Goal: Task Accomplishment & Management: Complete application form

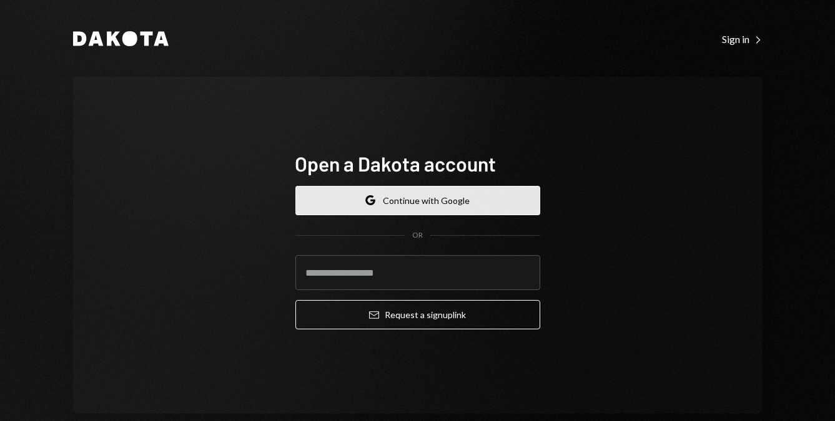
click at [408, 202] on button "Google Continue with Google" at bounding box center [417, 200] width 245 height 29
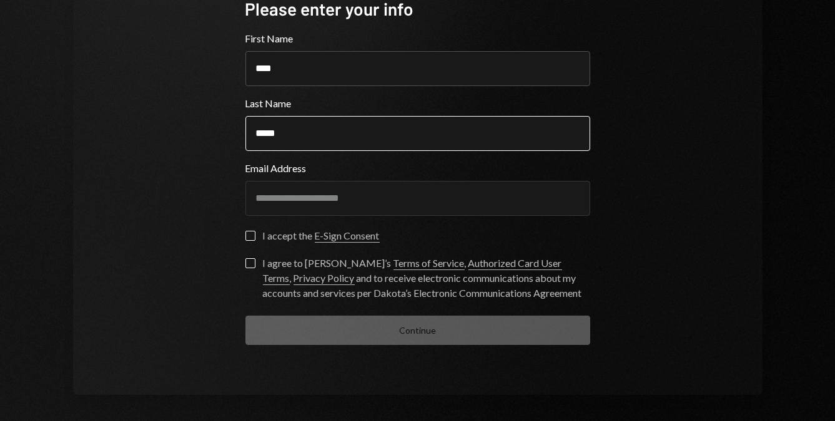
scroll to position [131, 0]
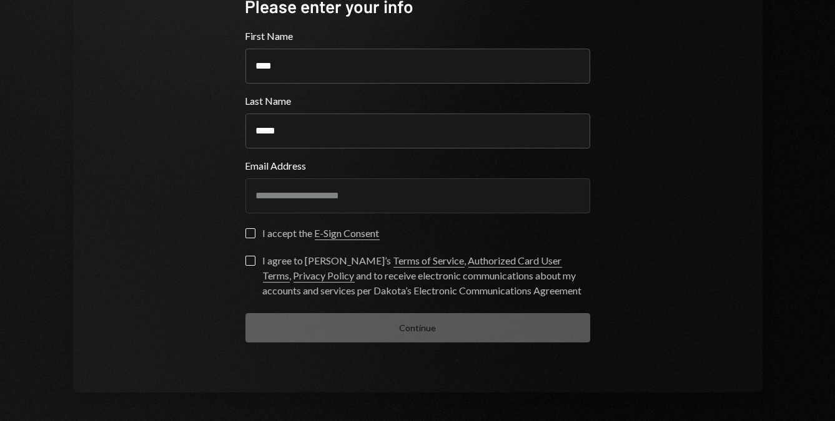
click at [245, 229] on button "I accept the E-Sign Consent" at bounding box center [250, 234] width 10 height 10
click at [245, 262] on button "I agree to Dakota’s Terms of Service , Authorized Card User Terms , Privacy Pol…" at bounding box center [250, 261] width 10 height 10
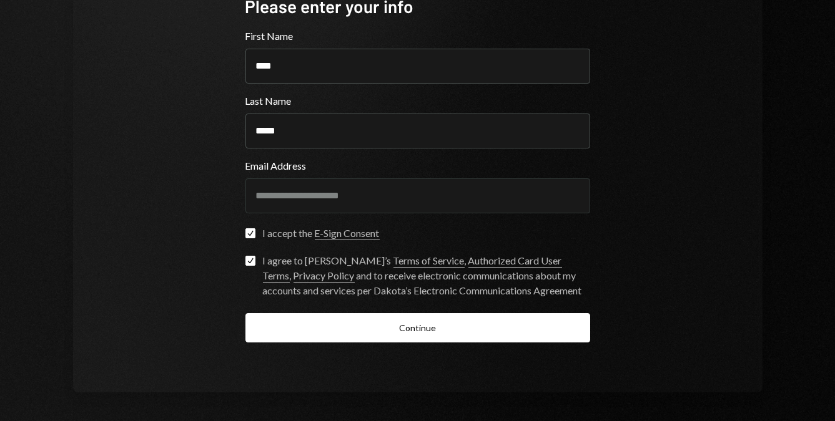
click at [328, 343] on div "**********" at bounding box center [417, 168] width 375 height 448
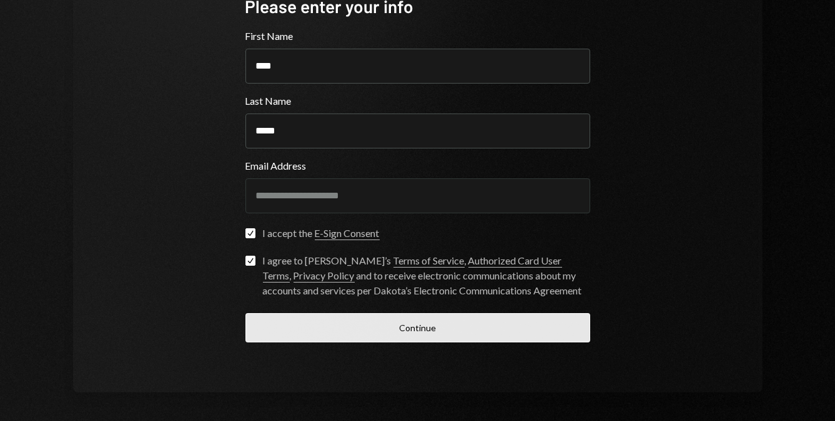
click at [324, 337] on button "Continue" at bounding box center [417, 327] width 345 height 29
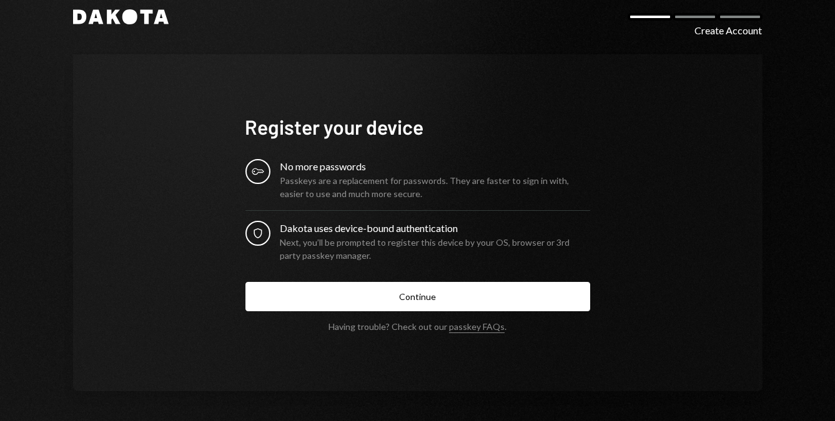
scroll to position [21, 0]
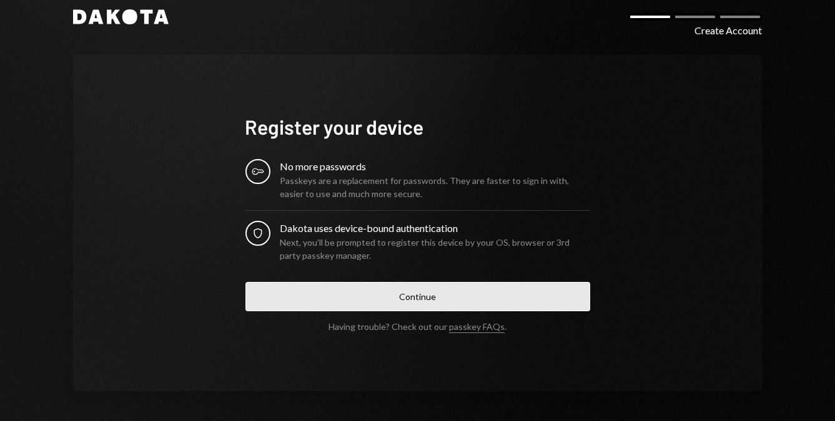
click at [375, 299] on button "Continue" at bounding box center [417, 296] width 345 height 29
click at [411, 300] on button "Continue" at bounding box center [417, 296] width 345 height 29
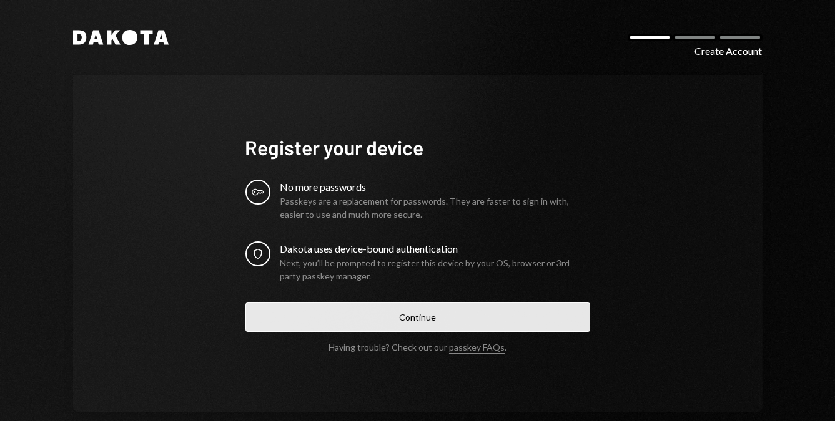
click at [388, 321] on button "Continue" at bounding box center [417, 317] width 345 height 29
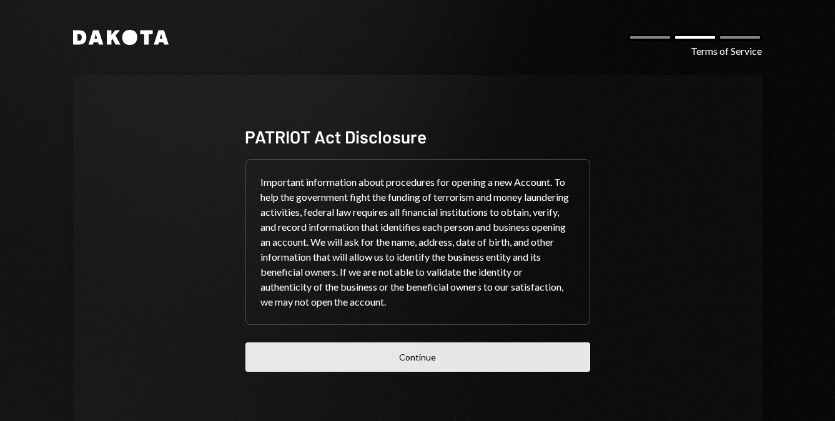
click at [450, 357] on button "Continue" at bounding box center [417, 357] width 345 height 29
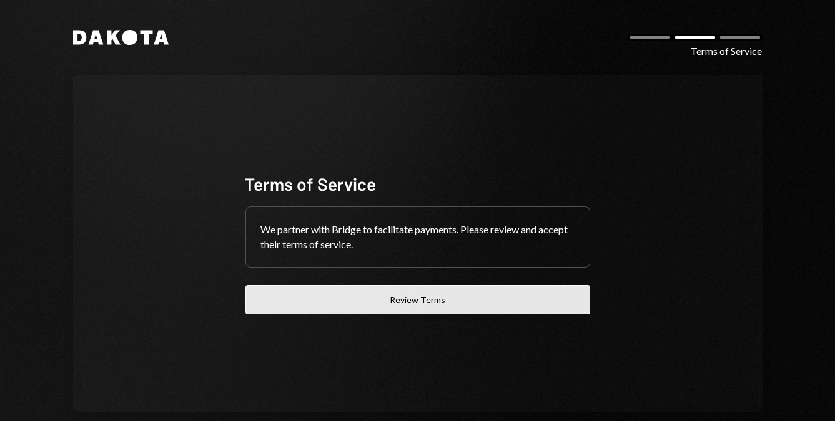
click at [415, 304] on button "Review Terms" at bounding box center [417, 299] width 345 height 29
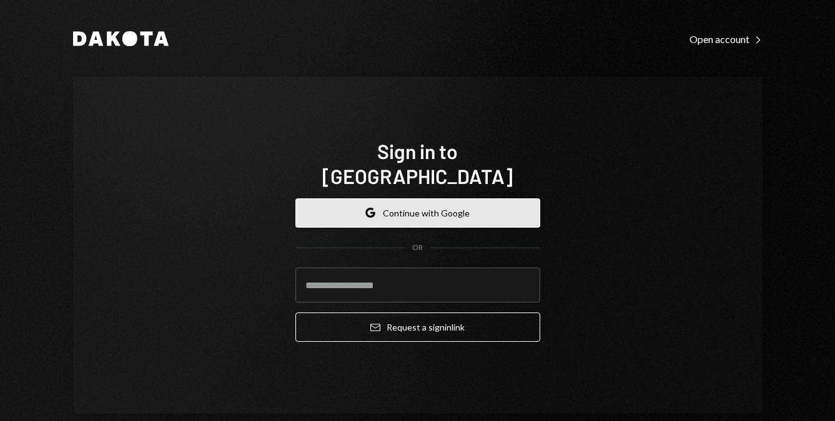
click at [401, 201] on button "Google Continue with Google" at bounding box center [417, 213] width 245 height 29
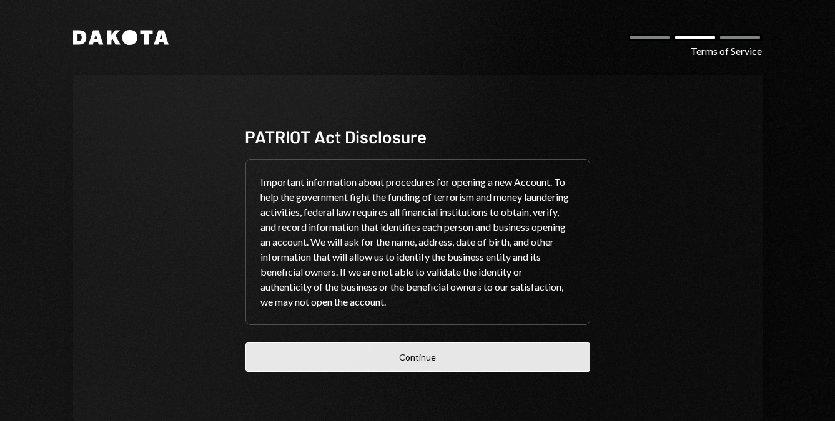
click at [379, 370] on button "Continue" at bounding box center [417, 357] width 345 height 29
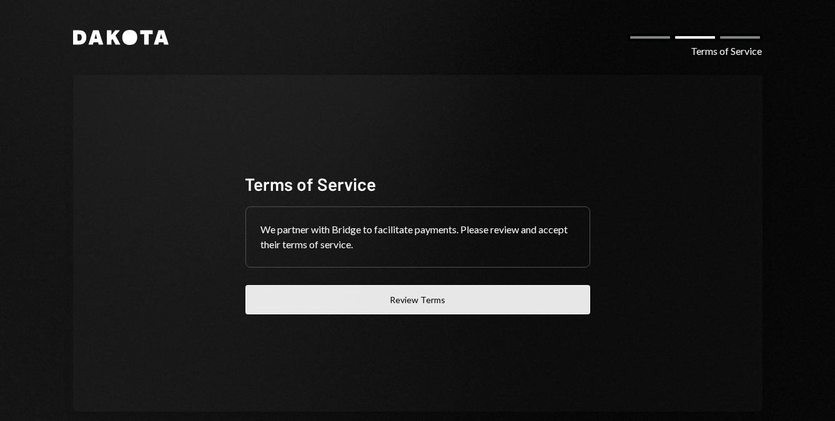
click at [352, 310] on button "Review Terms" at bounding box center [417, 299] width 345 height 29
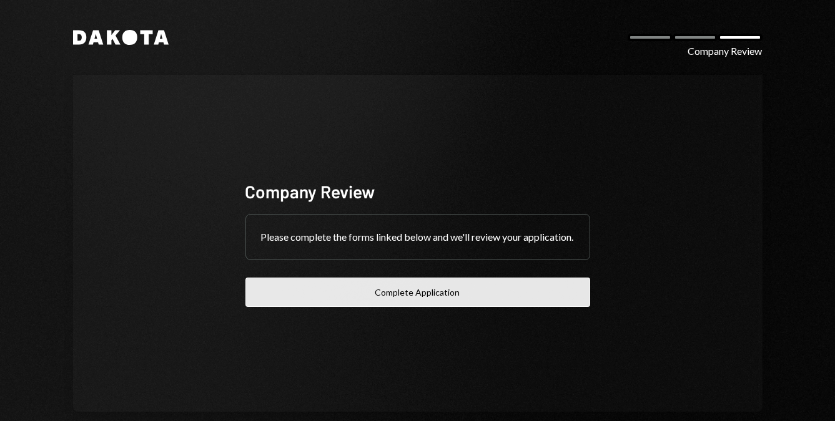
click at [377, 303] on button "Complete Application" at bounding box center [417, 292] width 345 height 29
